Goal: Information Seeking & Learning: Learn about a topic

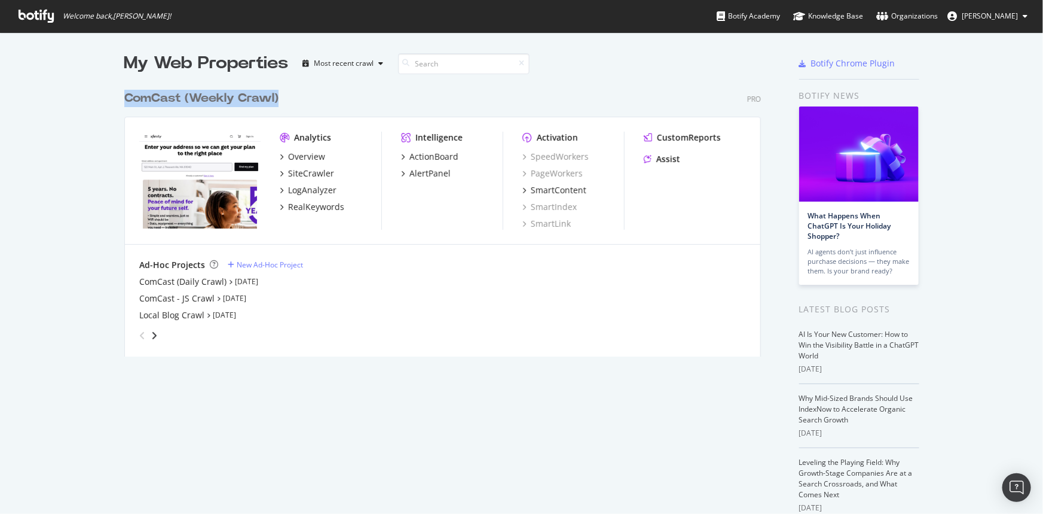
drag, startPoint x: 185, startPoint y: 100, endPoint x: 309, endPoint y: 93, distance: 124.0
click at [309, 93] on div "My Web Properties Most recent crawl ComCast (Weekly Crawl) Pro Analytics Overvi…" at bounding box center [521, 330] width 1043 height 597
click at [314, 96] on div "ComCast (Weekly Crawl) Pro" at bounding box center [442, 98] width 637 height 17
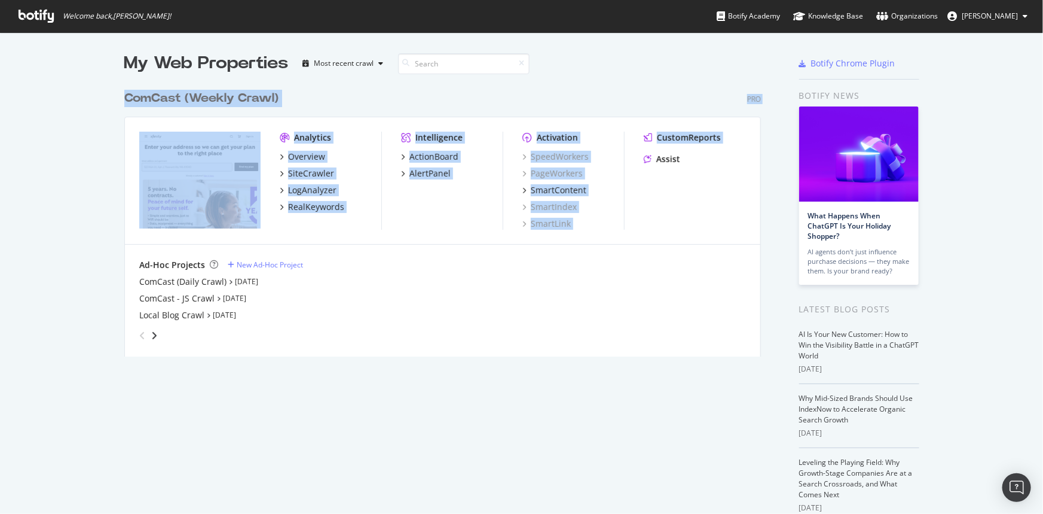
drag, startPoint x: 114, startPoint y: 91, endPoint x: 646, endPoint y: 220, distance: 547.6
click at [646, 220] on div "My Web Properties Most recent crawl ComCast (Weekly Crawl) Pro Analytics Overvi…" at bounding box center [521, 330] width 1043 height 597
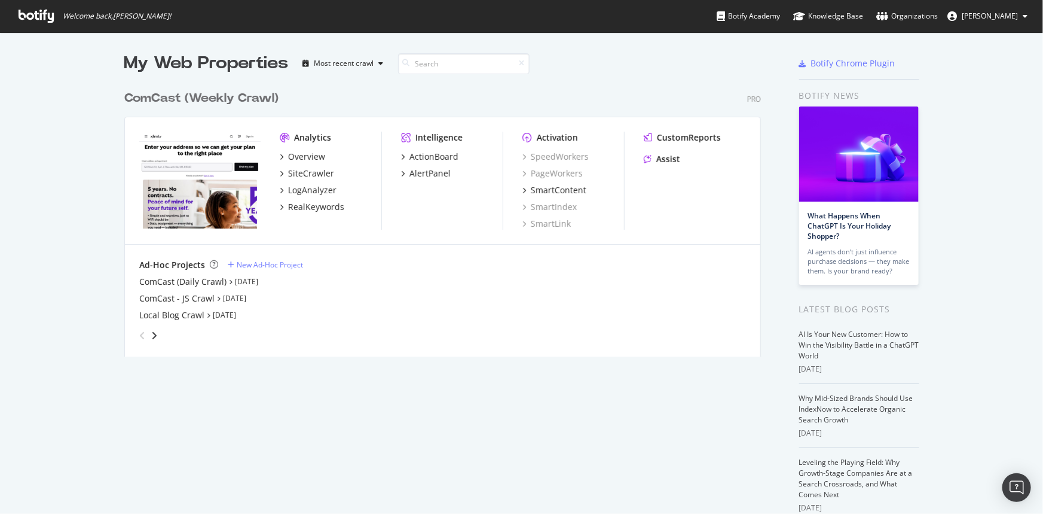
click at [660, 219] on div "CustomReports Assist" at bounding box center [695, 181] width 102 height 98
click at [551, 209] on div "SmartIndex" at bounding box center [550, 207] width 54 height 12
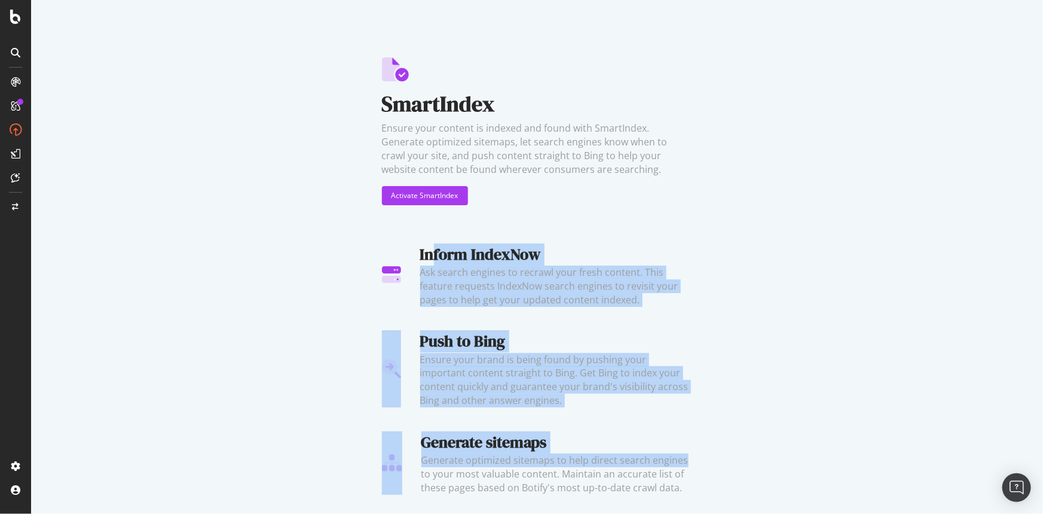
drag, startPoint x: 435, startPoint y: 246, endPoint x: 701, endPoint y: 457, distance: 340.5
click at [701, 457] on div "SmartIndex Ensure your content is indexed and found with SmartIndex. Generate o…" at bounding box center [537, 254] width 1012 height 509
click at [706, 465] on div "SmartIndex Ensure your content is indexed and found with SmartIndex. Generate o…" at bounding box center [537, 254] width 1012 height 509
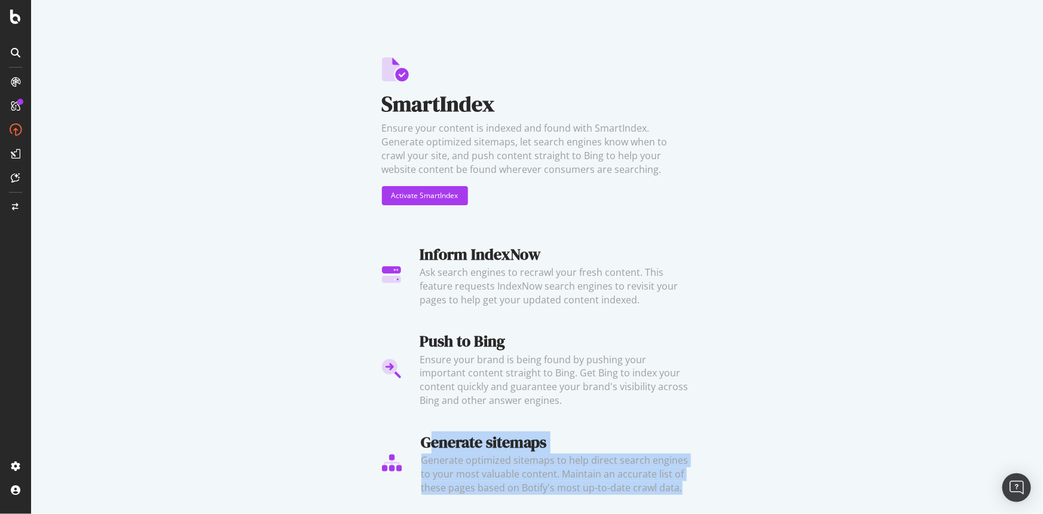
drag, startPoint x: 700, startPoint y: 484, endPoint x: 426, endPoint y: 446, distance: 276.5
click at [426, 446] on div "SmartIndex Ensure your content is indexed and found with SmartIndex. Generate o…" at bounding box center [537, 254] width 1012 height 509
click at [445, 440] on div "Generate sitemaps" at bounding box center [557, 442] width 271 height 22
drag, startPoint x: 434, startPoint y: 438, endPoint x: 612, endPoint y: 473, distance: 181.5
click at [612, 473] on div "Generate sitemaps Generate optimized sitemaps to help direct search engines to …" at bounding box center [557, 462] width 271 height 63
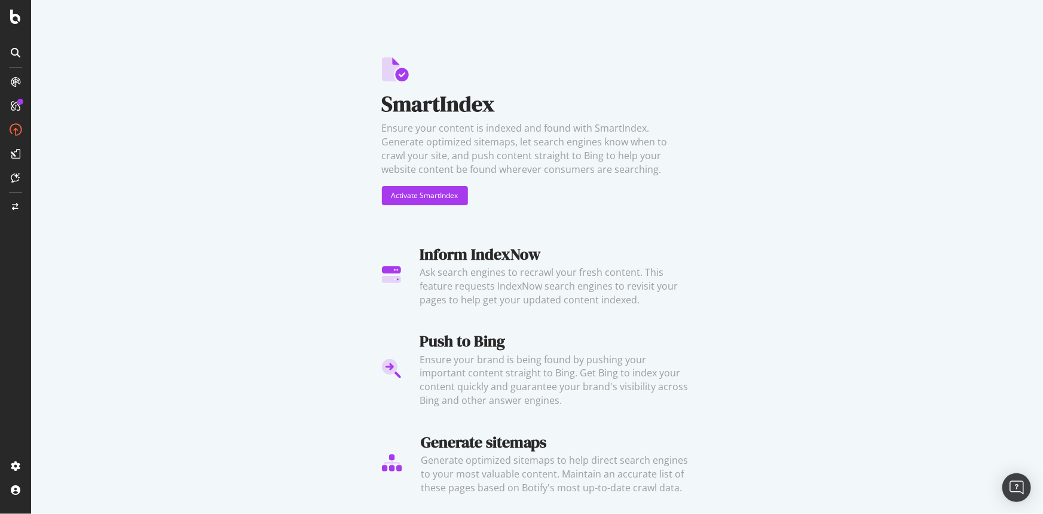
click at [633, 403] on div "Ensure your brand is being found by pushing your important content straight to …" at bounding box center [556, 380] width 273 height 54
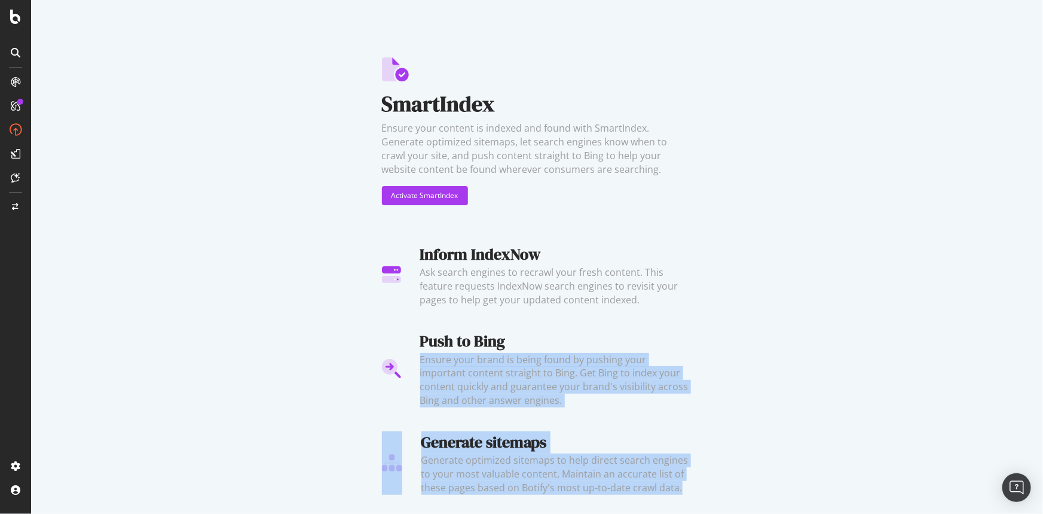
drag, startPoint x: 529, startPoint y: 325, endPoint x: 690, endPoint y: 485, distance: 226.6
click at [690, 485] on div "Inform IndexNow Ask search engines to recrawl your fresh content. This feature …" at bounding box center [537, 364] width 311 height 261
click at [686, 478] on div "Generate optimized sitemaps to help direct search engines to your most valuable…" at bounding box center [557, 473] width 271 height 41
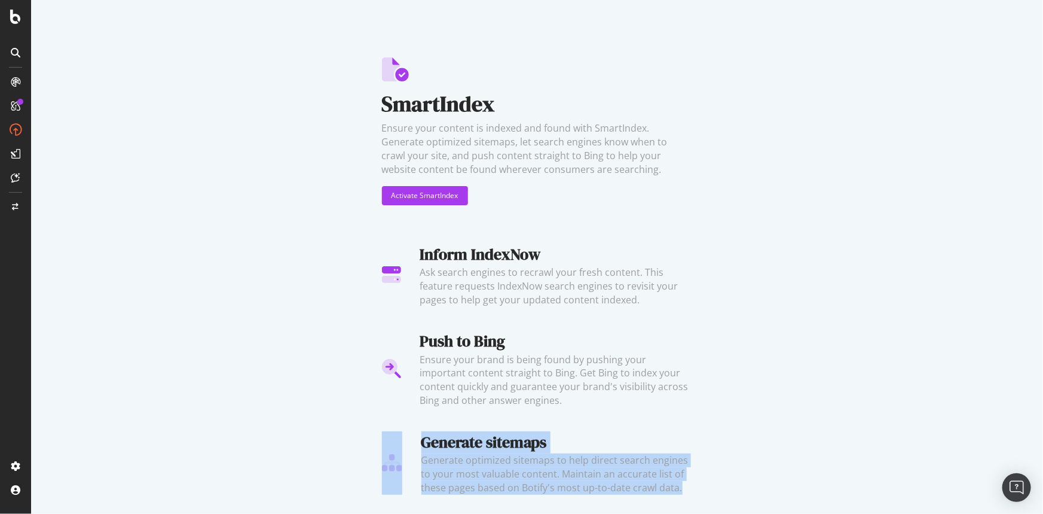
drag, startPoint x: 705, startPoint y: 489, endPoint x: 795, endPoint y: 399, distance: 127.3
click at [795, 399] on div "SmartIndex Ensure your content is indexed and found with SmartIndex. Generate o…" at bounding box center [537, 254] width 1012 height 509
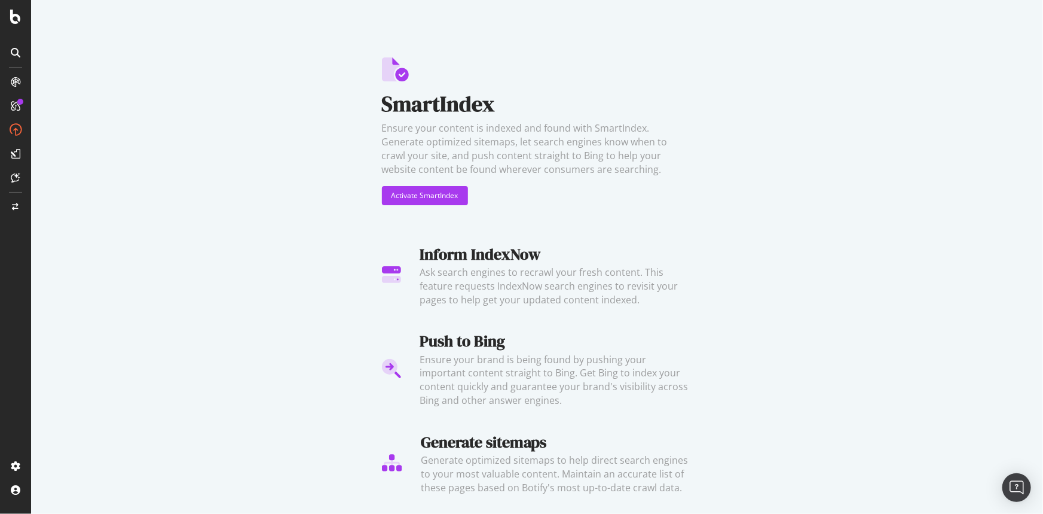
click at [789, 390] on div "SmartIndex Ensure your content is indexed and found with SmartIndex. Generate o…" at bounding box center [537, 254] width 1012 height 509
click at [122, 333] on div "SmartIndex Ensure your content is indexed and found with SmartIndex. Generate o…" at bounding box center [537, 254] width 1012 height 509
click at [144, 310] on div "SmartIndex Ensure your content is indexed and found with SmartIndex. Generate o…" at bounding box center [537, 254] width 1012 height 509
click at [83, 425] on div "Profile" at bounding box center [85, 424] width 107 height 17
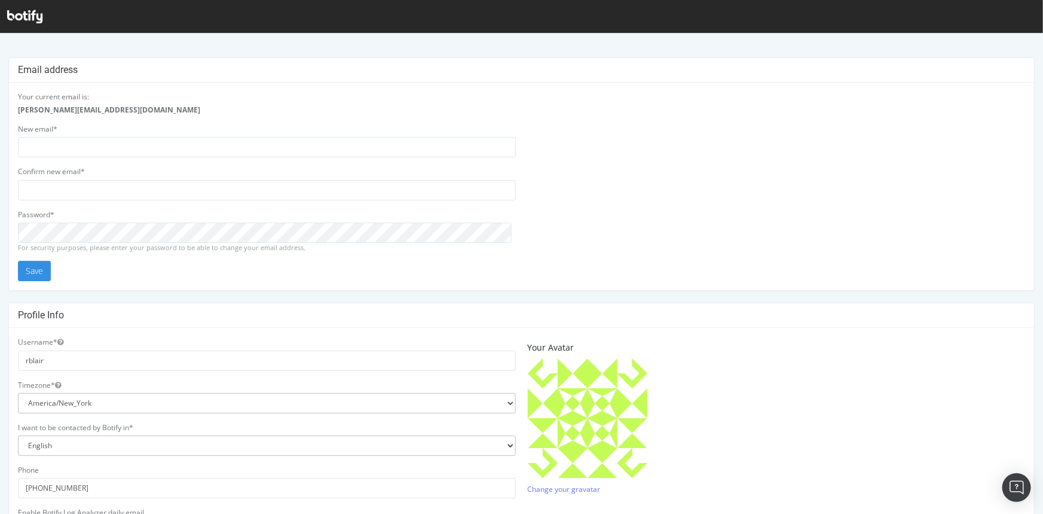
click at [24, 12] on icon at bounding box center [24, 16] width 35 height 13
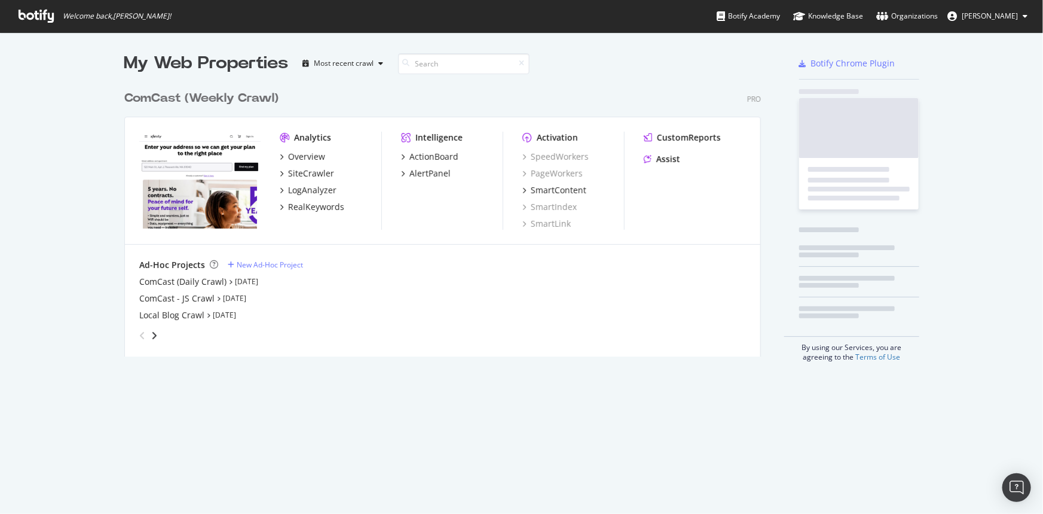
scroll to position [505, 1027]
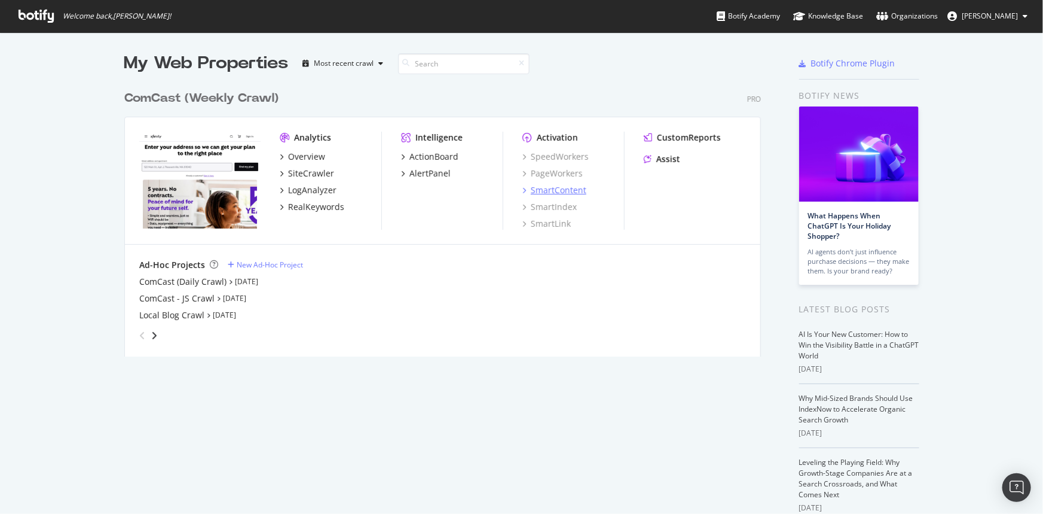
click at [562, 188] on div "SmartContent" at bounding box center [559, 190] width 56 height 12
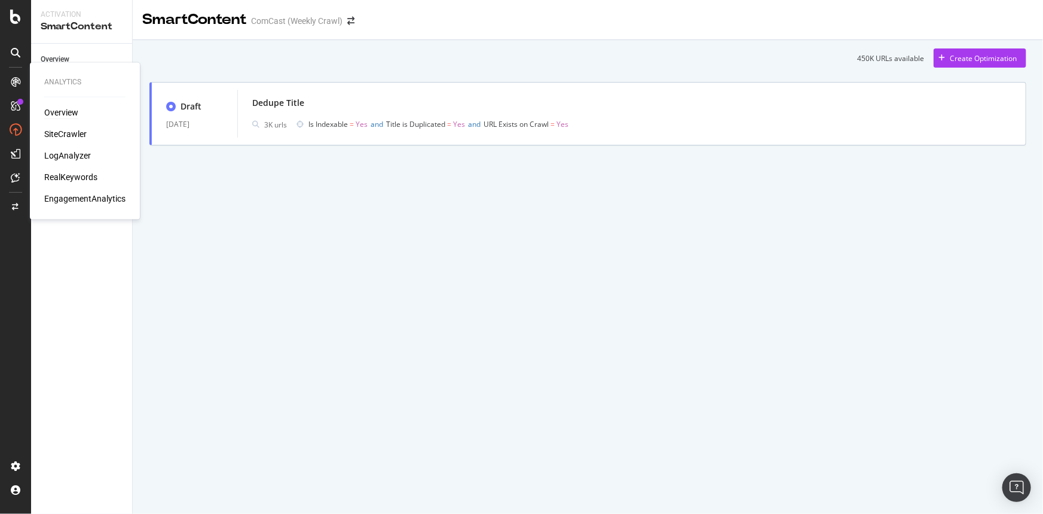
click at [57, 111] on div "Overview" at bounding box center [61, 113] width 34 height 12
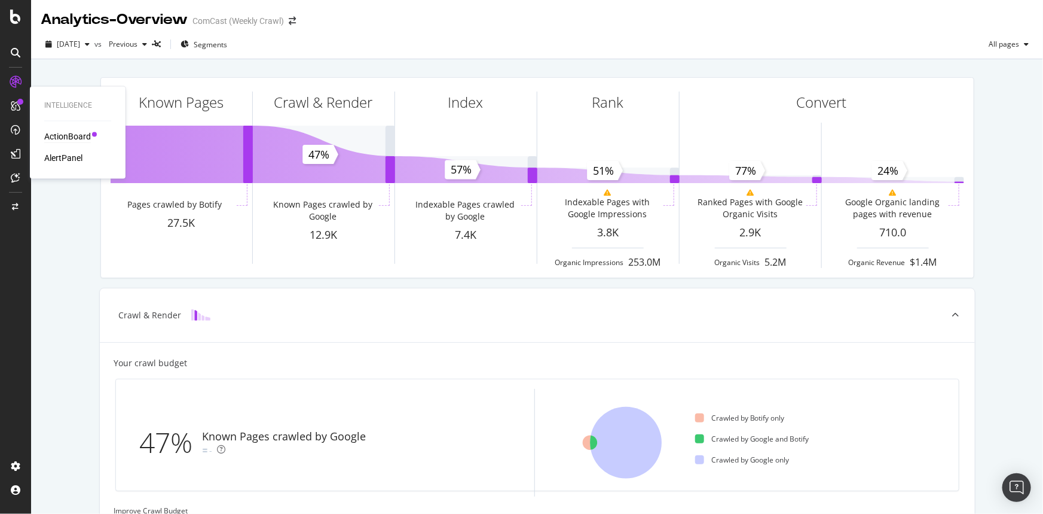
click at [73, 138] on div "ActionBoard" at bounding box center [67, 137] width 47 height 12
